Goal: Task Accomplishment & Management: Manage account settings

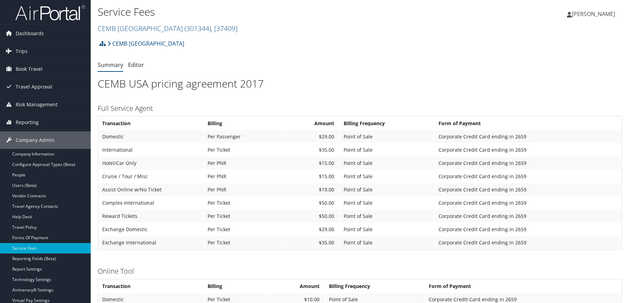
scroll to position [174, 0]
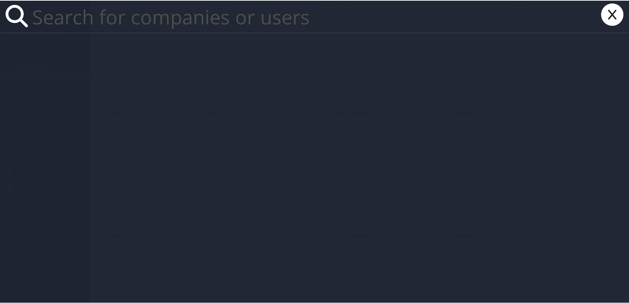
paste input "jimmy.stewart@nucor.com"
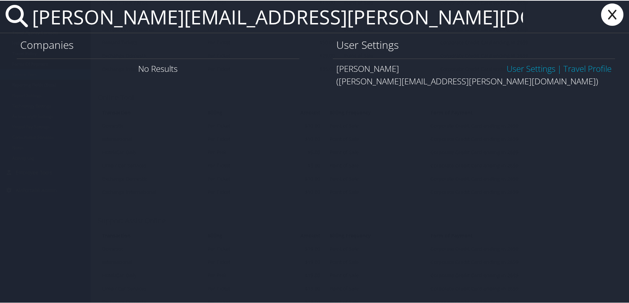
type input "jimmy.stewart@nucor.com"
click at [529, 69] on link "User Settings" at bounding box center [530, 68] width 49 height 12
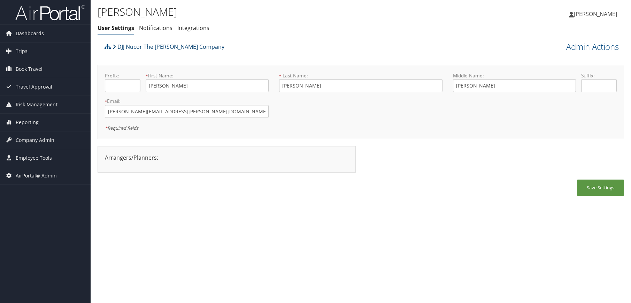
click at [132, 48] on link "DJJ Nucor The David Joseph Company" at bounding box center [169, 47] width 112 height 14
drag, startPoint x: 40, startPoint y: 142, endPoint x: 38, endPoint y: 148, distance: 7.1
click at [40, 142] on span "Company Admin" at bounding box center [35, 139] width 39 height 17
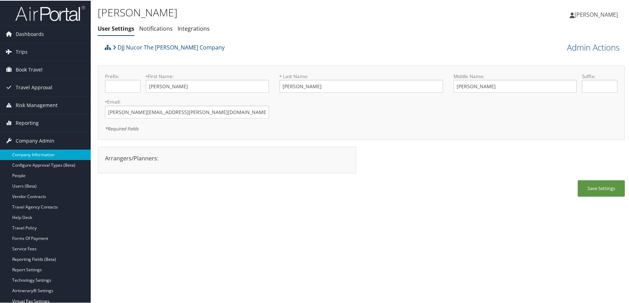
click at [36, 153] on link "Company Information" at bounding box center [45, 154] width 91 height 10
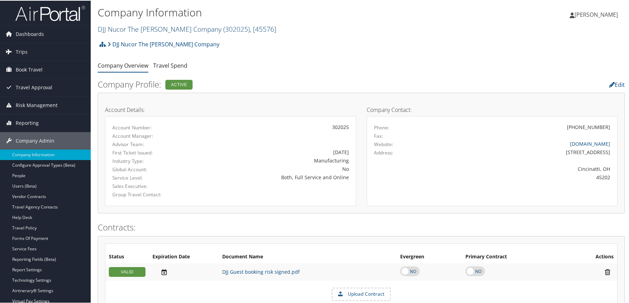
click at [170, 29] on link "DJJ Nucor The David Joseph Company ( 302025 ) , [ 45576 ]" at bounding box center [187, 28] width 178 height 9
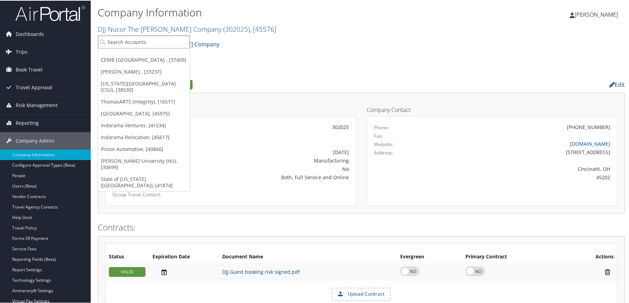
click at [159, 42] on input "search" at bounding box center [144, 41] width 92 height 13
type input "landmark worldwide"
drag, startPoint x: 158, startPoint y: 44, endPoint x: 128, endPoint y: 47, distance: 30.1
click at [128, 47] on input "landmark worldwide" at bounding box center [144, 41] width 92 height 13
type input "landmark"
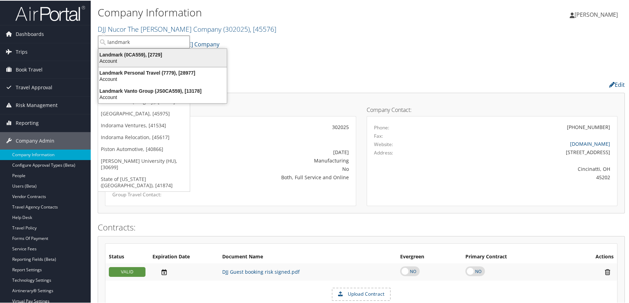
click at [123, 52] on div "Landmark (0CA559), [2729]" at bounding box center [162, 54] width 137 height 6
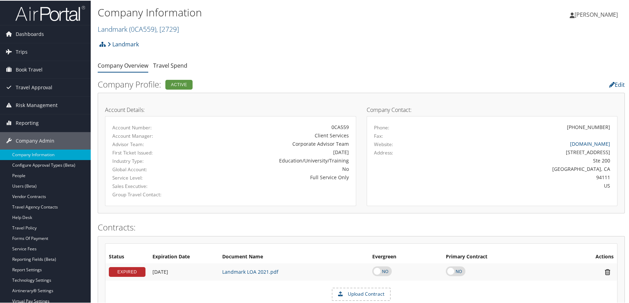
click at [244, 52] on div "Landmark Account Structure Landmark (0CA559) ACTIVE Create Child × Create Clien…" at bounding box center [361, 46] width 527 height 19
click at [488, 68] on ul "Company Overview Travel Spend" at bounding box center [361, 65] width 527 height 13
click at [402, 34] on div "Company Information Landmark ( 0CA559 ) , [ 2729 ] Landmark DJJ Nucor The David…" at bounding box center [273, 19] width 351 height 33
click at [297, 77] on div "Company Profile: Active" at bounding box center [271, 84] width 358 height 16
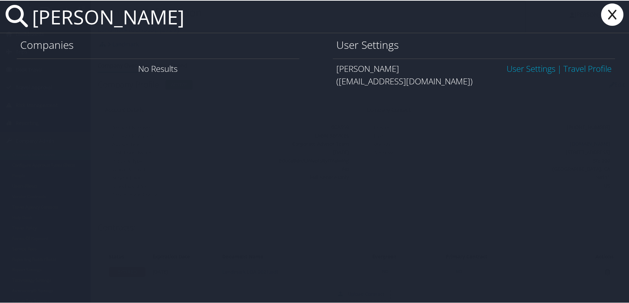
type input "gerson dacanay"
click at [524, 70] on link "User Settings" at bounding box center [530, 68] width 49 height 12
